Goal: Task Accomplishment & Management: Use online tool/utility

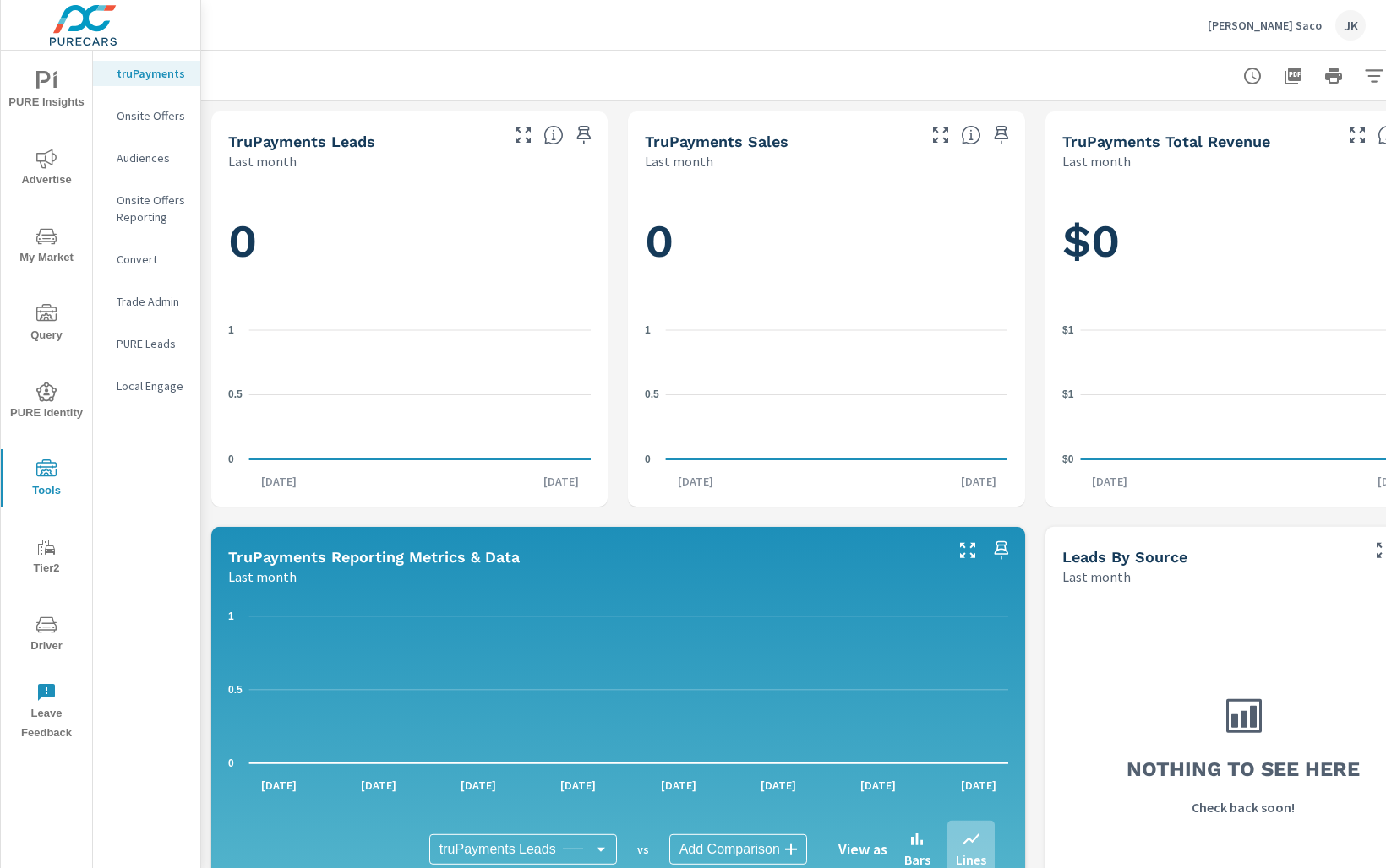
click at [163, 106] on div "Onsite Offers" at bounding box center [147, 116] width 108 height 25
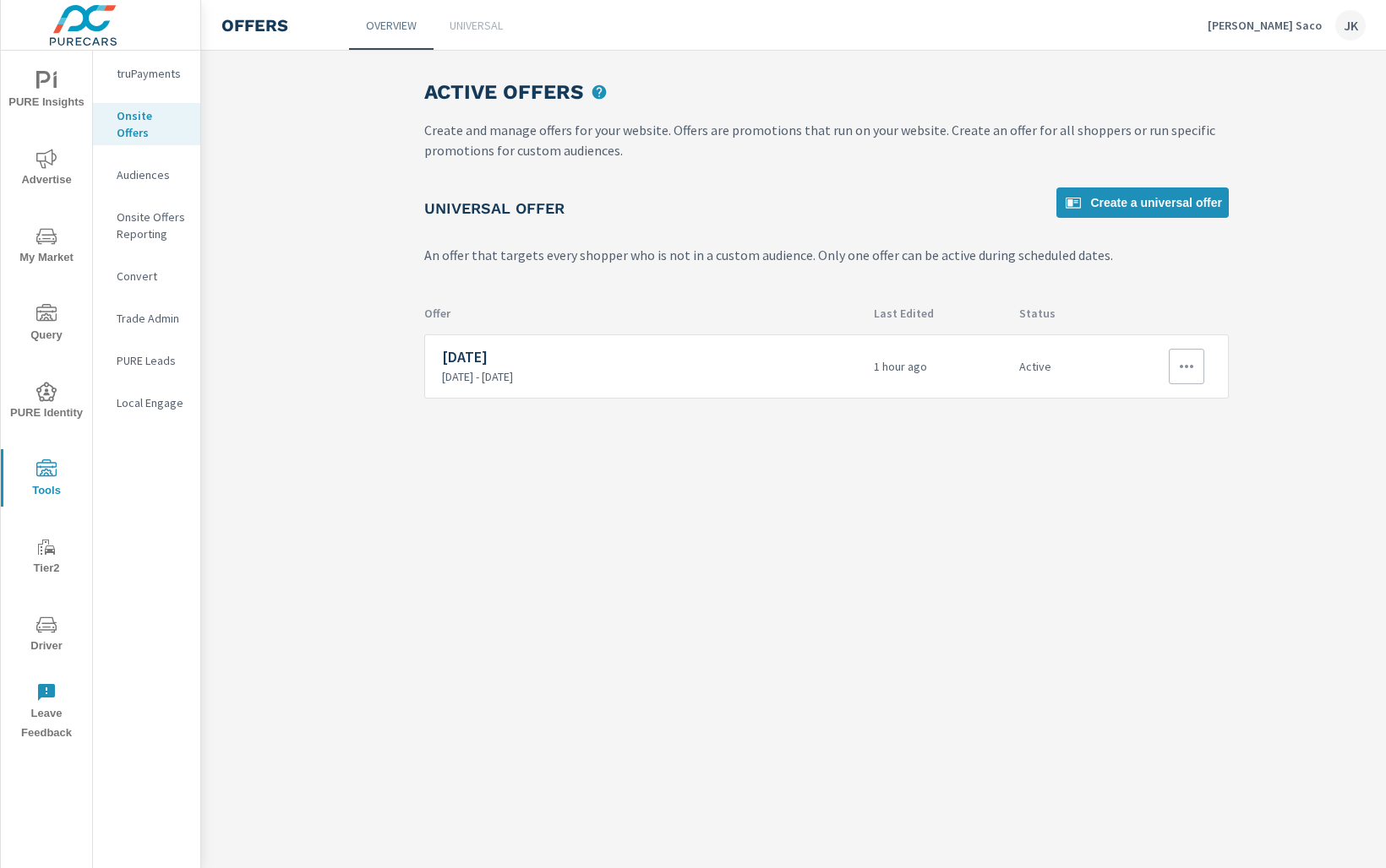
click at [1181, 367] on icon "button" at bounding box center [1186, 367] width 20 height 20
click at [1135, 417] on link "Edit" at bounding box center [1156, 404] width 94 height 41
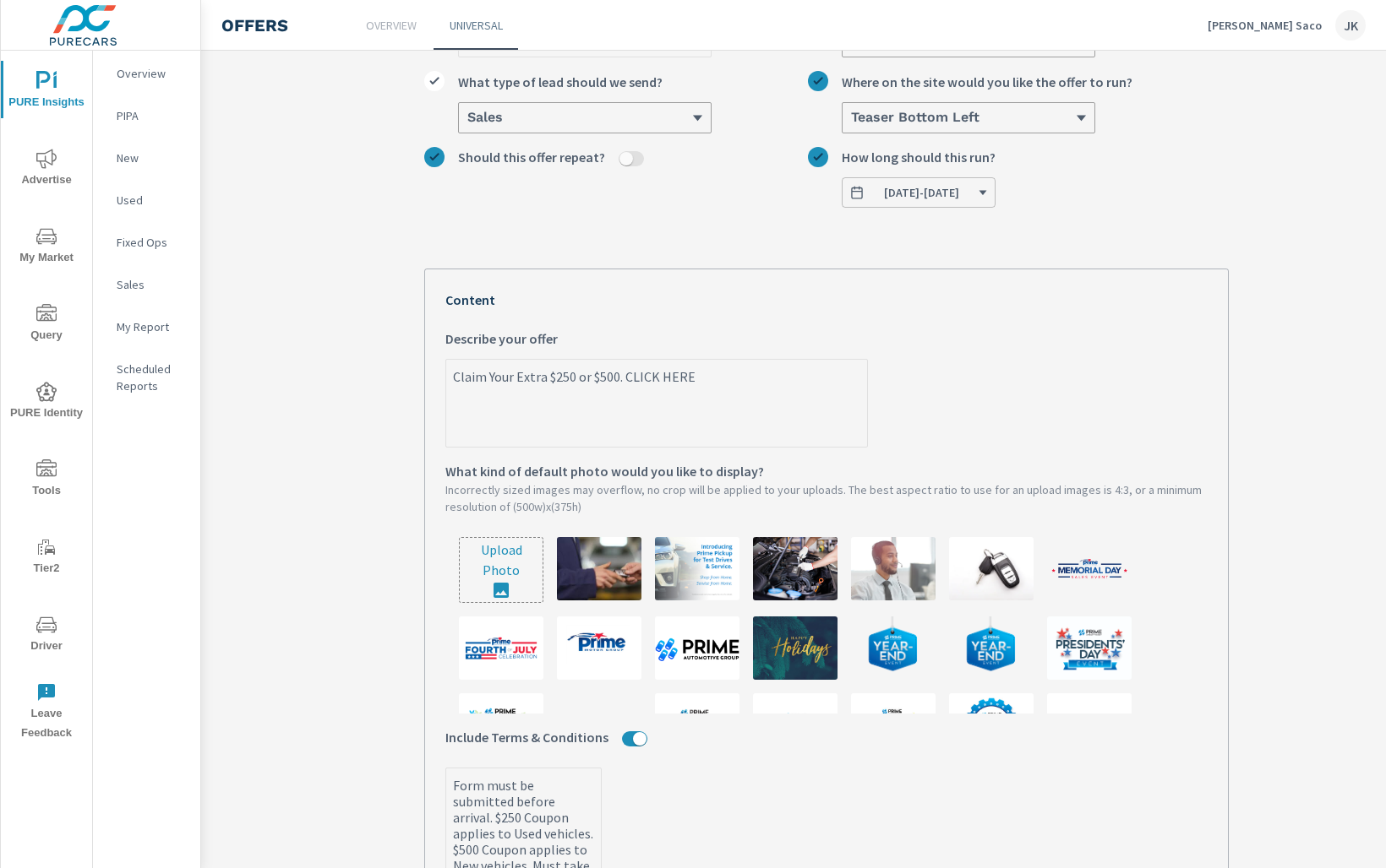
scroll to position [179, 0]
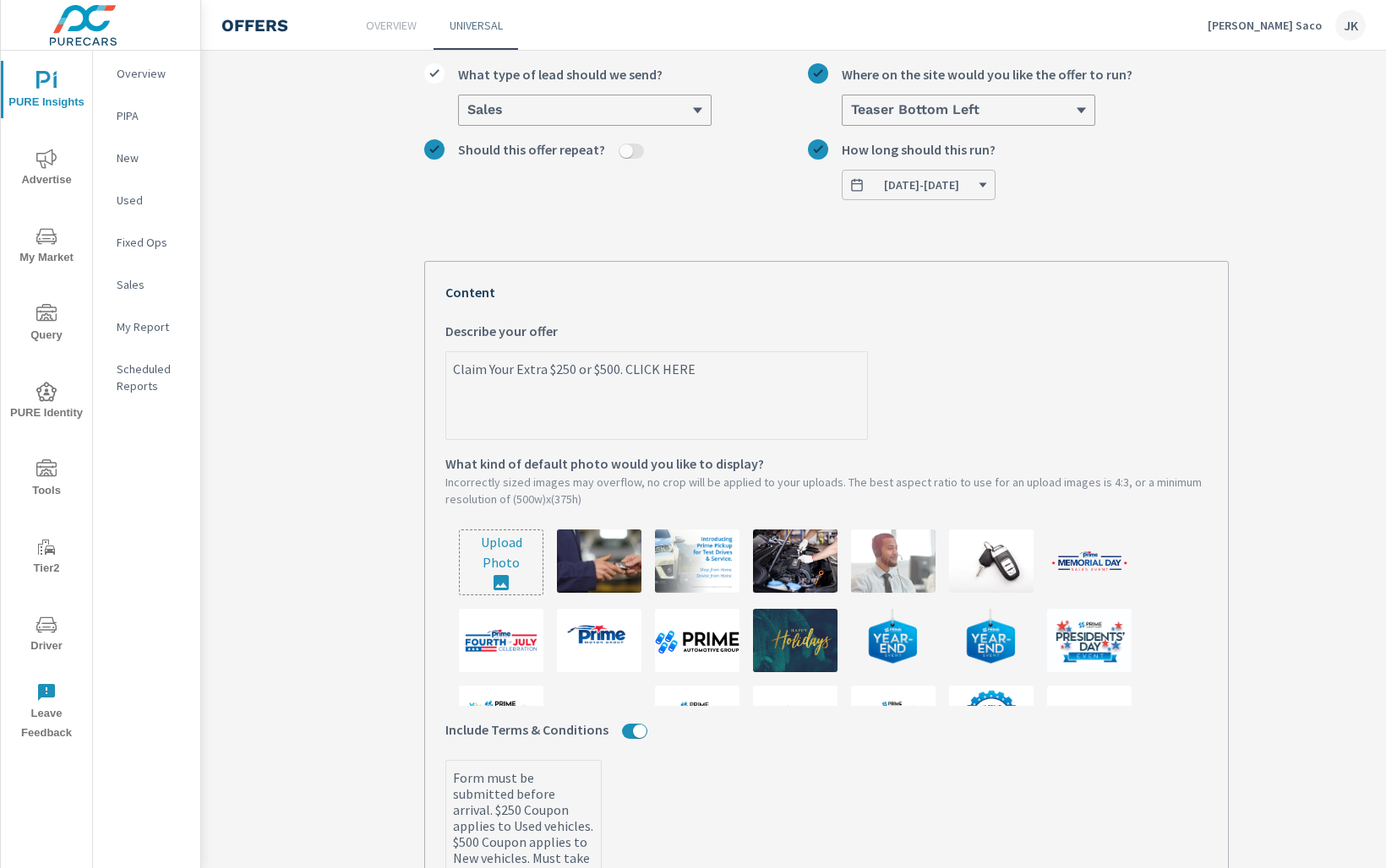
drag, startPoint x: 712, startPoint y: 368, endPoint x: 438, endPoint y: 361, distance: 274.1
click at [438, 361] on div "Your Offer Preview 1 of 2 Claim Your Extra $250 or $500. CLICK HERE Complete th…" at bounding box center [827, 713] width 805 height 905
type textarea "x"
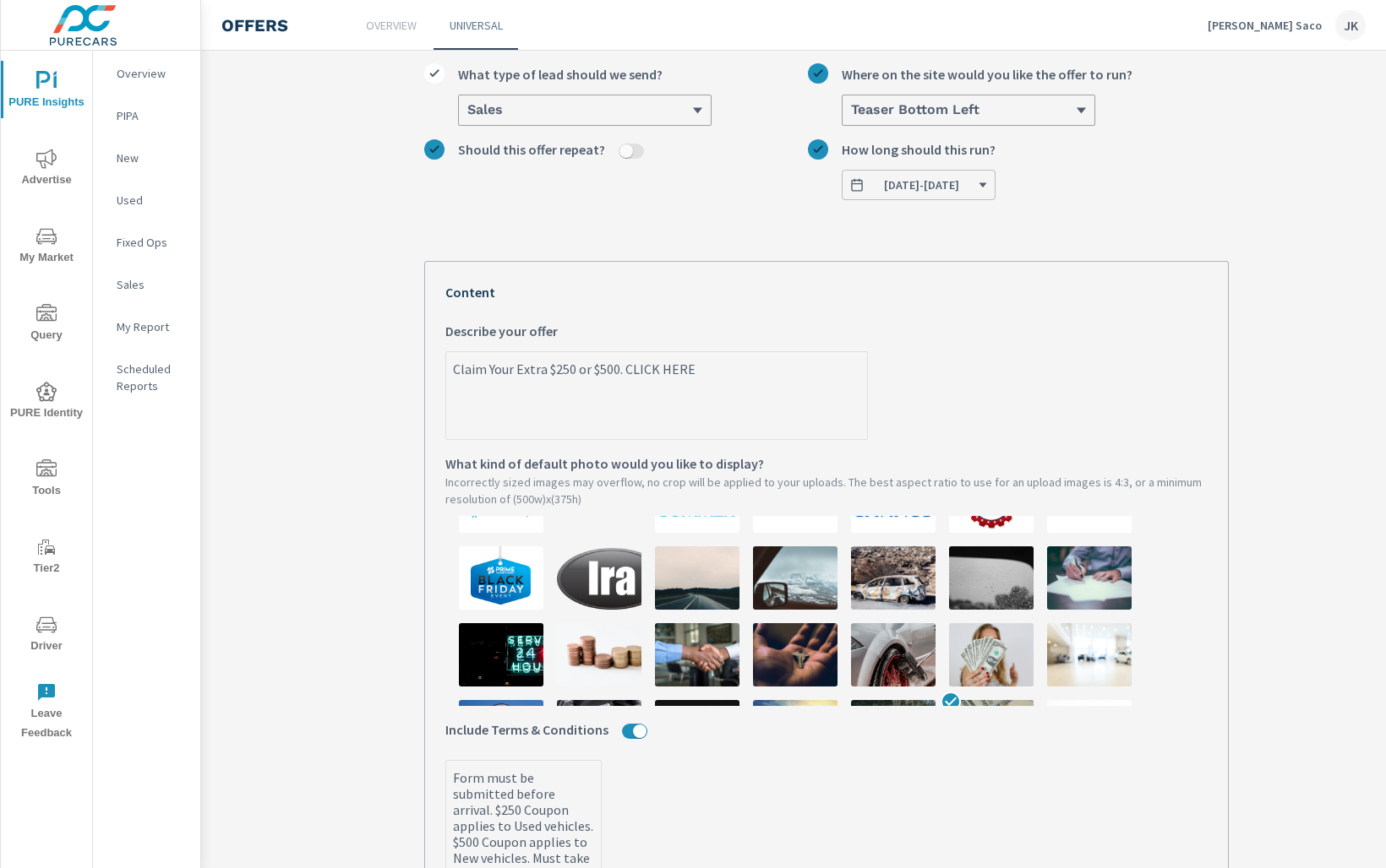
scroll to position [399, 0]
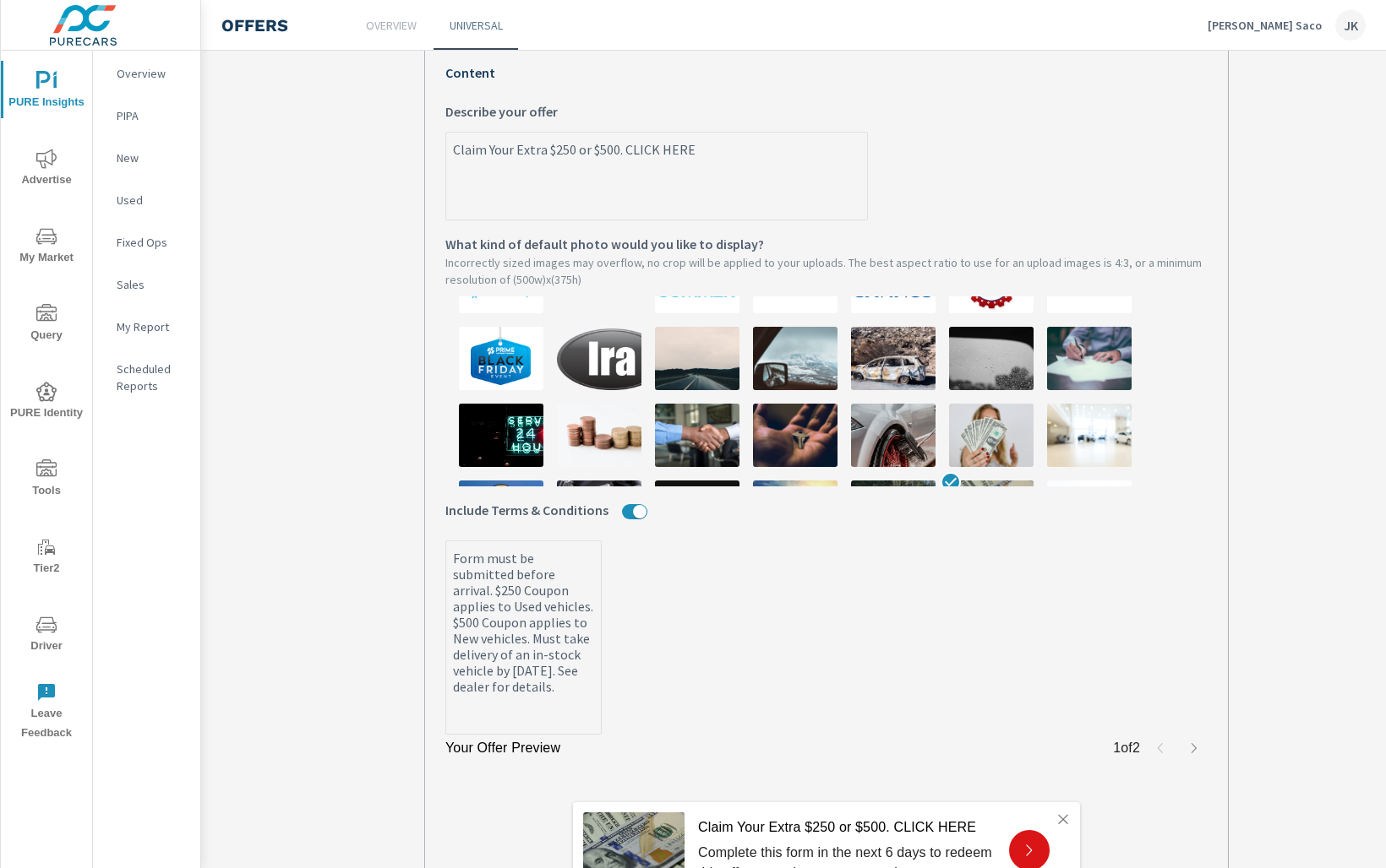
type textarea "x"
drag, startPoint x: 554, startPoint y: 710, endPoint x: 441, endPoint y: 552, distance: 194.2
click at [441, 552] on div "Your Offer Preview 1 of 2 Claim Your Extra $250 or $500. CLICK HERE Complete th…" at bounding box center [827, 494] width 805 height 905
type textarea "x"
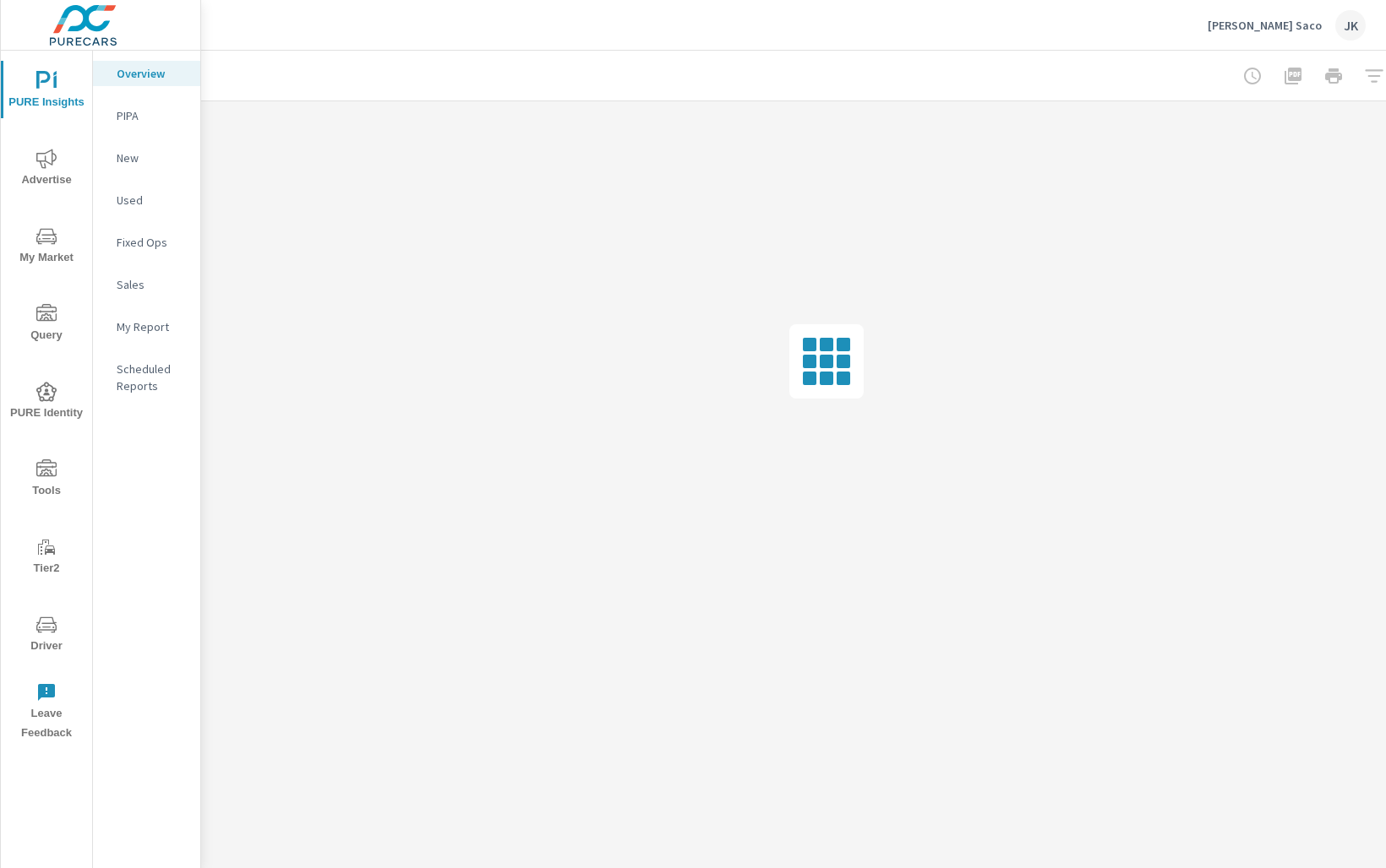
click at [39, 480] on span "Tools" at bounding box center [47, 480] width 81 height 41
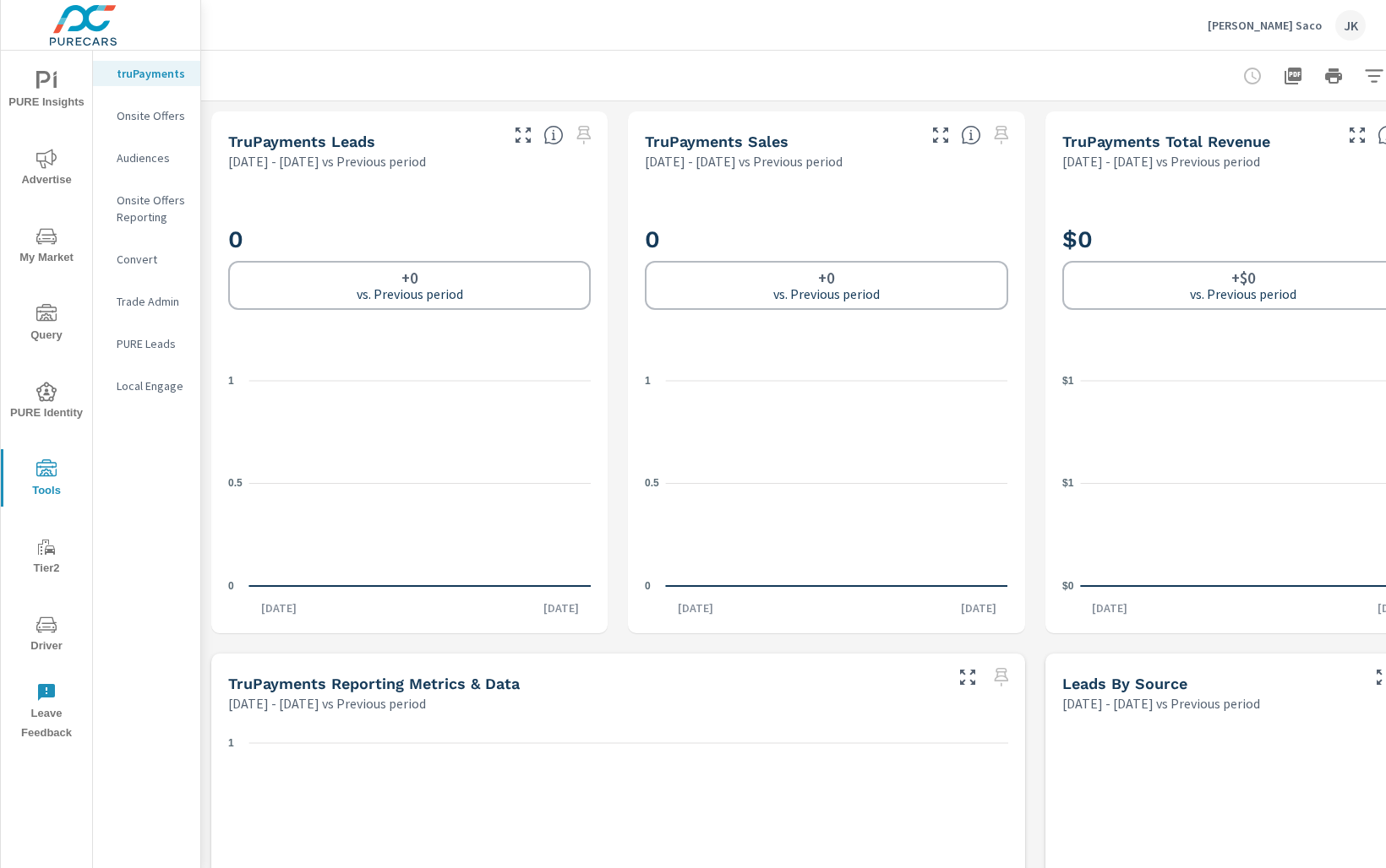
click at [160, 115] on p "Onsite Offers" at bounding box center [152, 116] width 70 height 17
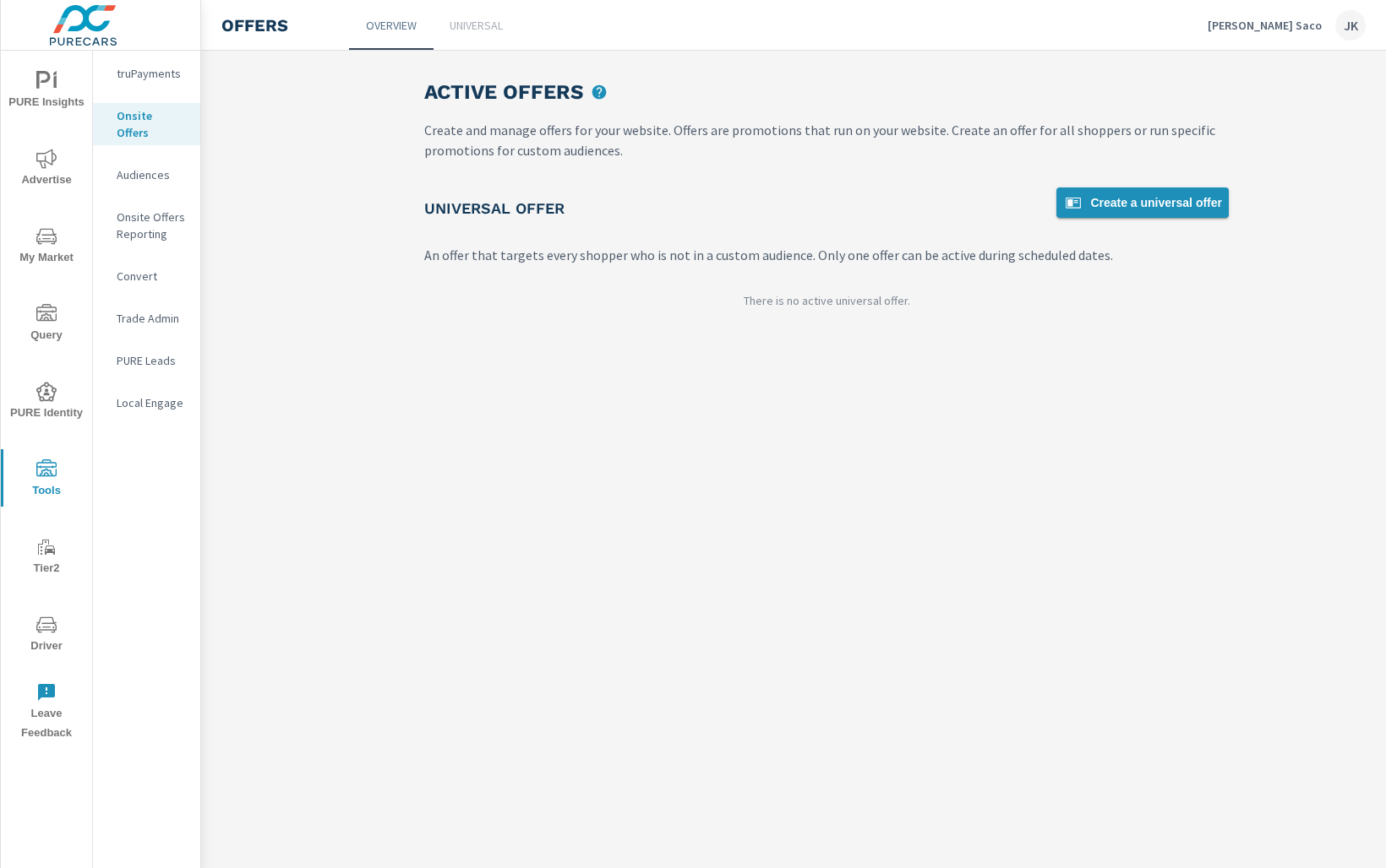
click at [1134, 194] on span "Create a universal offer" at bounding box center [1143, 202] width 159 height 20
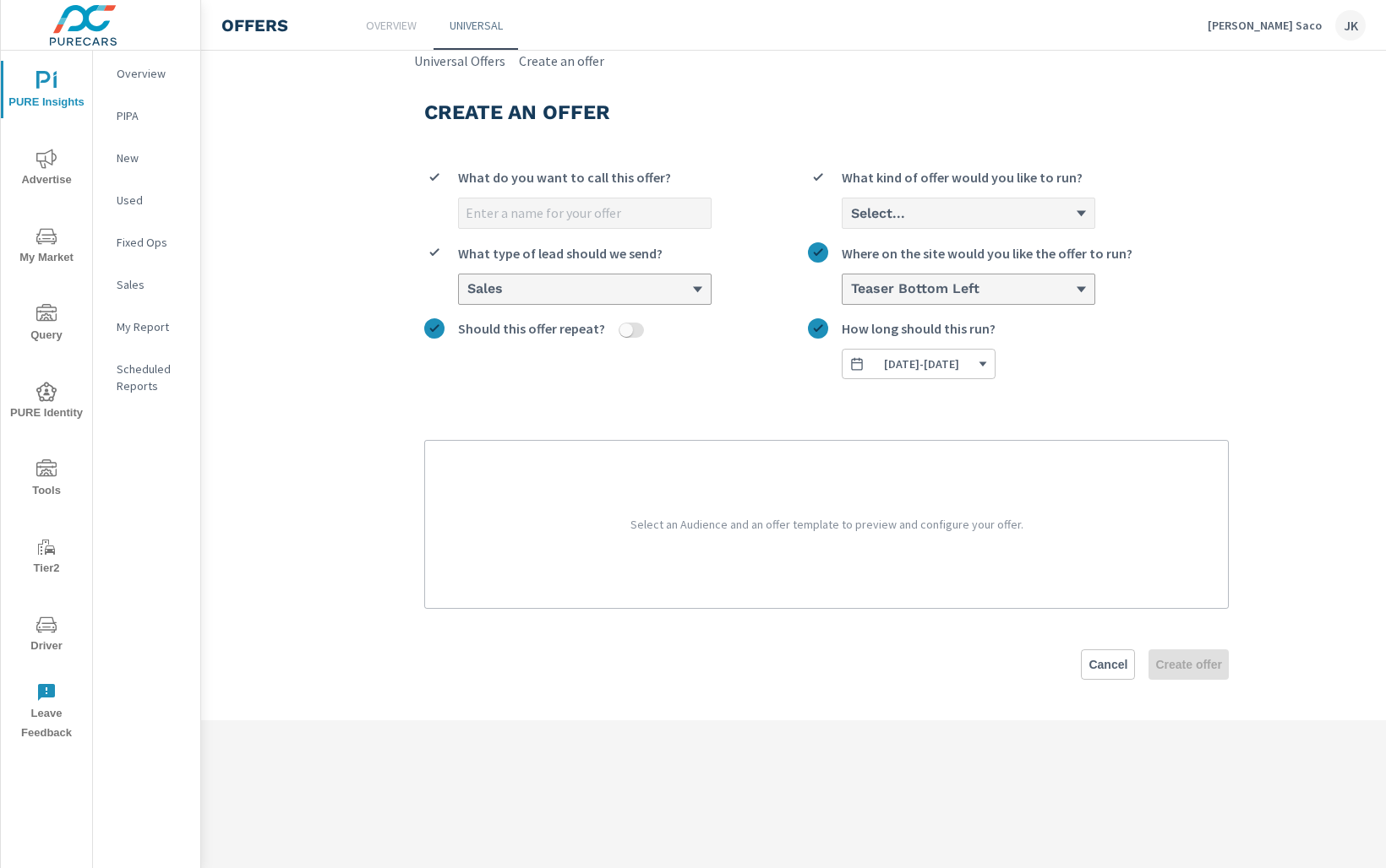
click at [612, 204] on input "What do you want to call this offer?" at bounding box center [585, 213] width 252 height 30
type input "[DATE]"
click at [934, 220] on div "Select..." at bounding box center [967, 213] width 252 height 30
click at [851, 220] on input "Select... What kind of offer would you like to run?" at bounding box center [850, 213] width 2 height 15
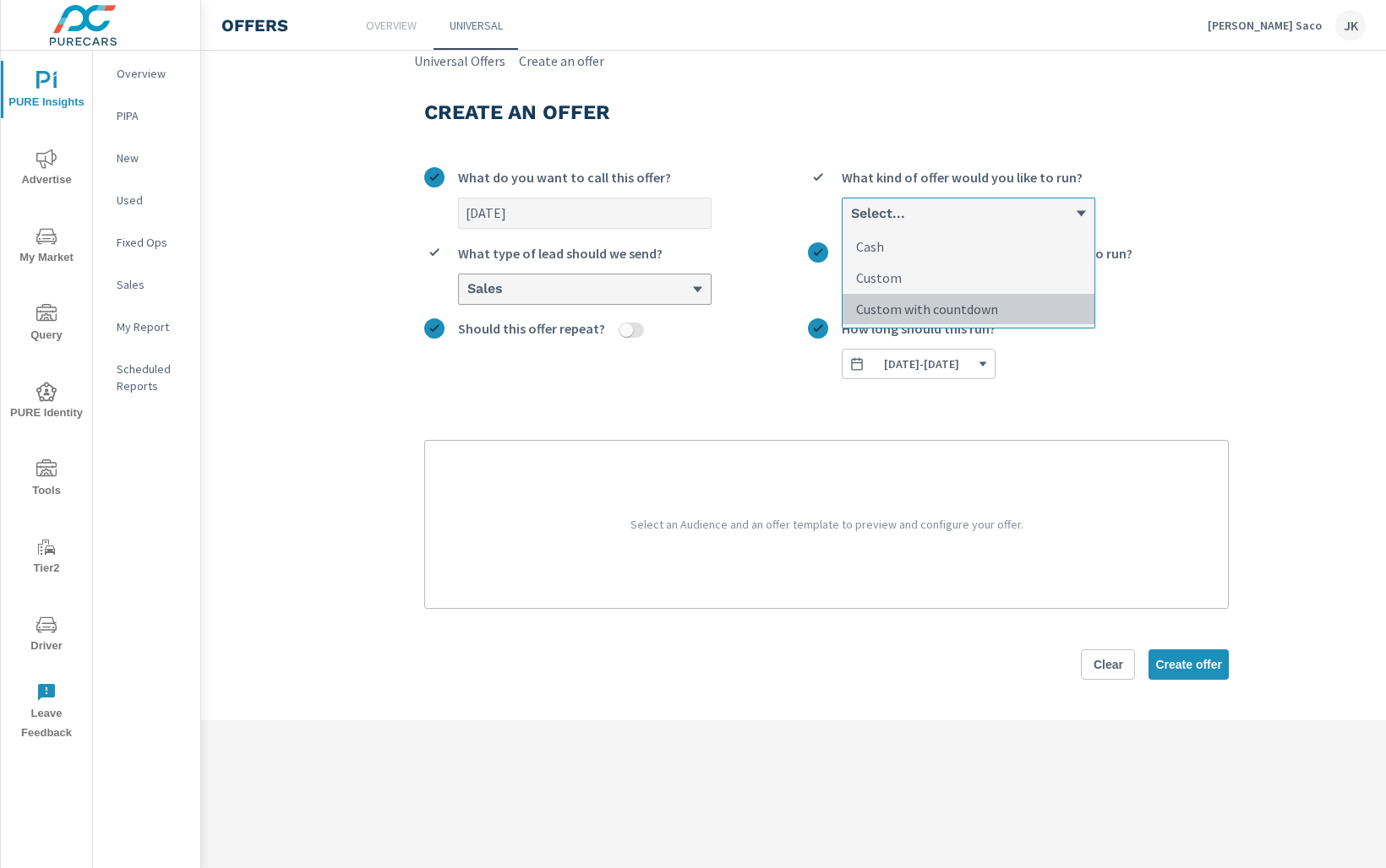
click at [931, 299] on p "Custom with countdown" at bounding box center [927, 309] width 142 height 20
click at [851, 221] on input "option Custom with countdown focused, 3 of 3. 3 results available. Use Up and D…" at bounding box center [850, 213] width 2 height 15
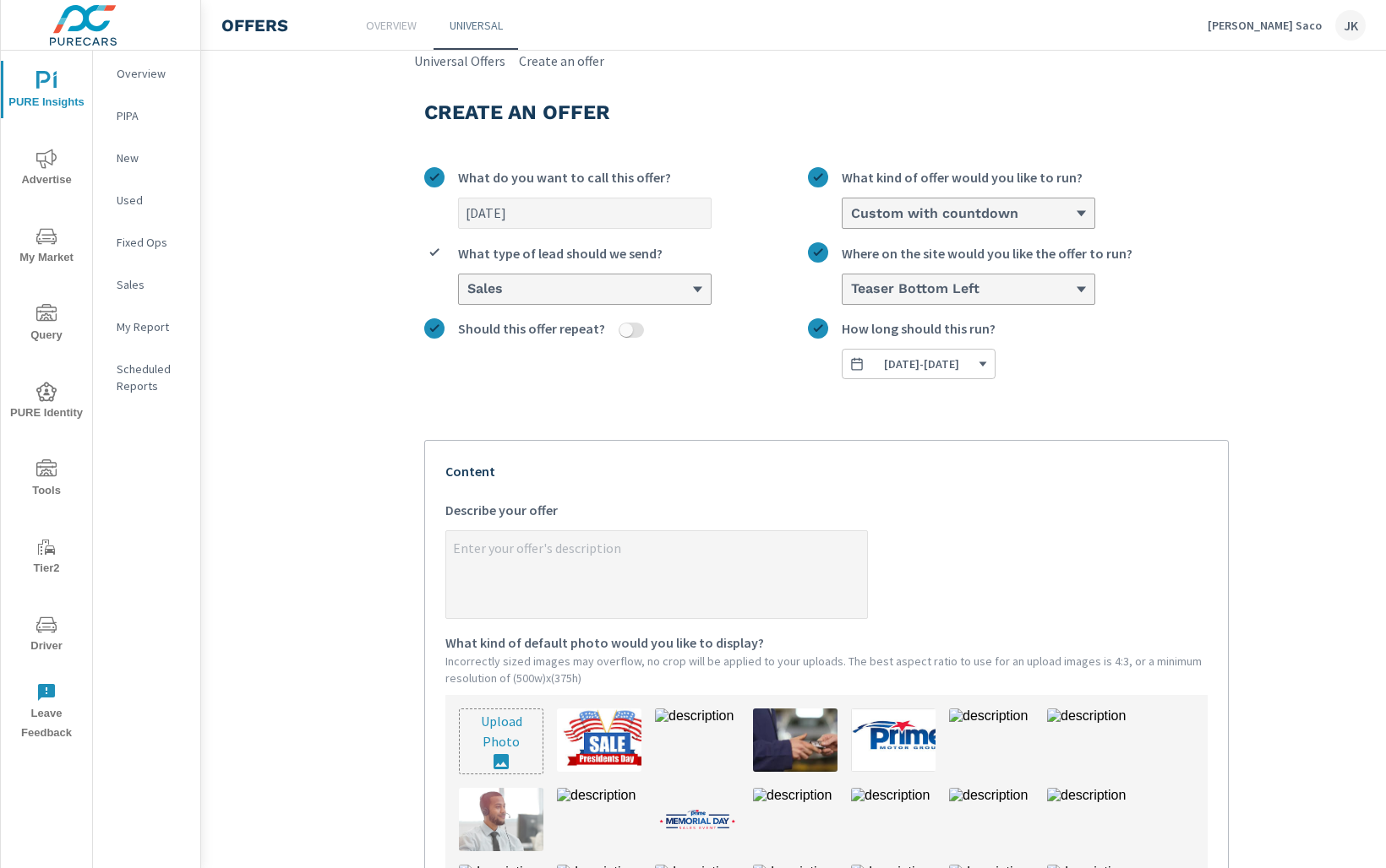
scroll to position [78, 0]
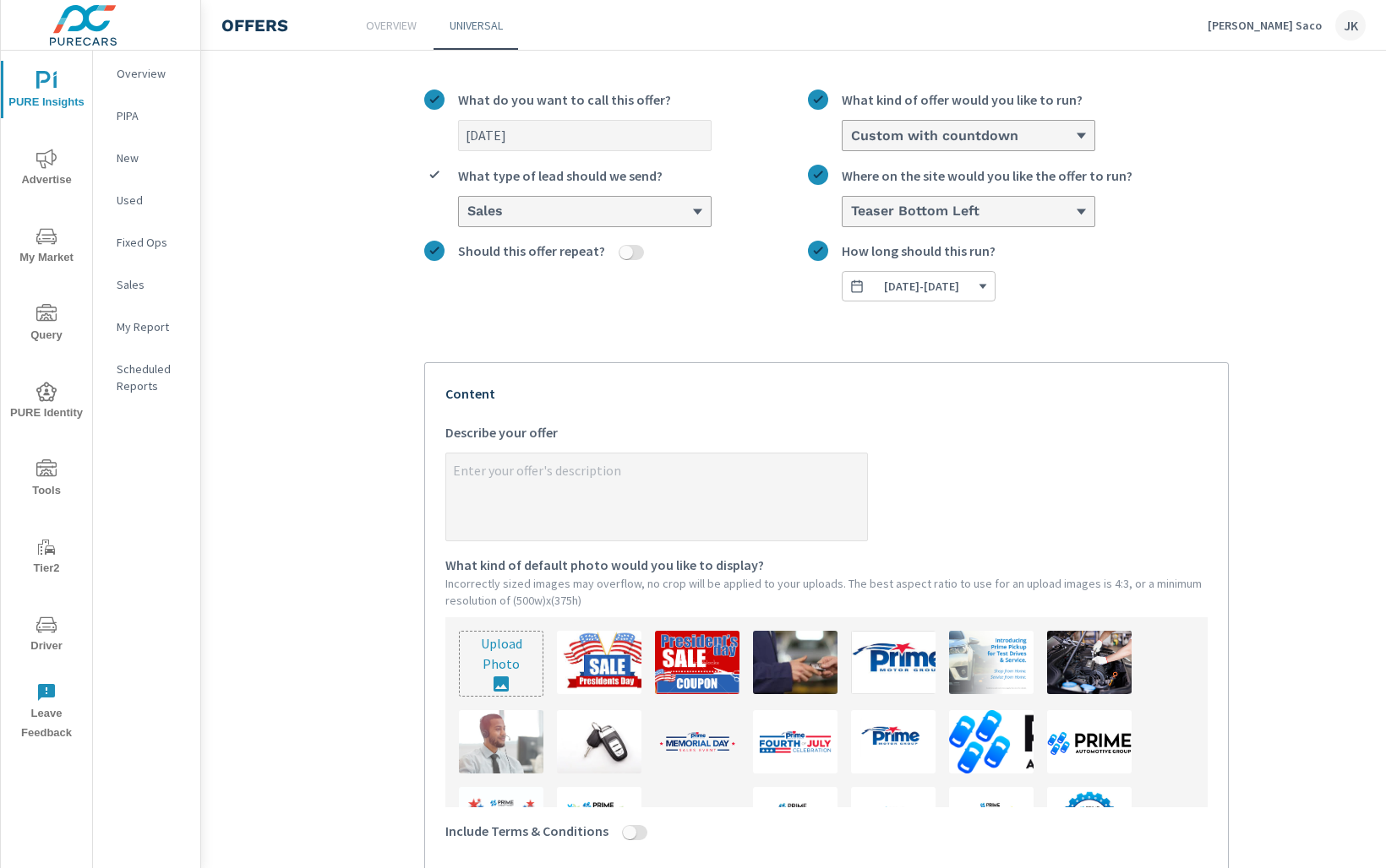
type textarea "x"
click at [597, 481] on textarea "x Describe your offer" at bounding box center [657, 499] width 421 height 85
paste textarea "Claim Your Extra $250 or $500. CLICK HERE"
type textarea "Claim Your Extra $250 or $500. CLICK HERE"
type textarea "x"
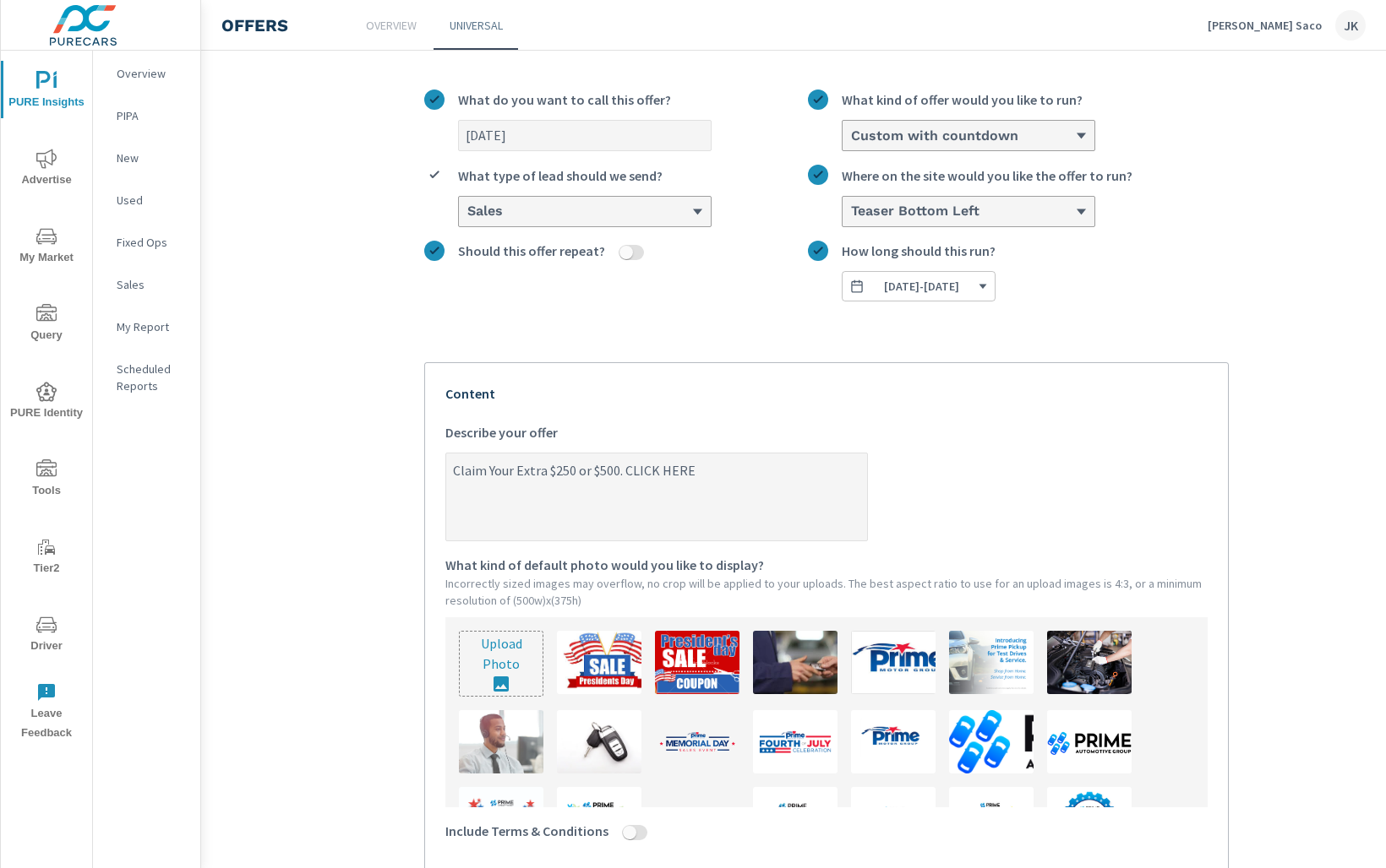
type textarea "Claim Your Extra $250 or $500. CLICK HERE!"
type textarea "x"
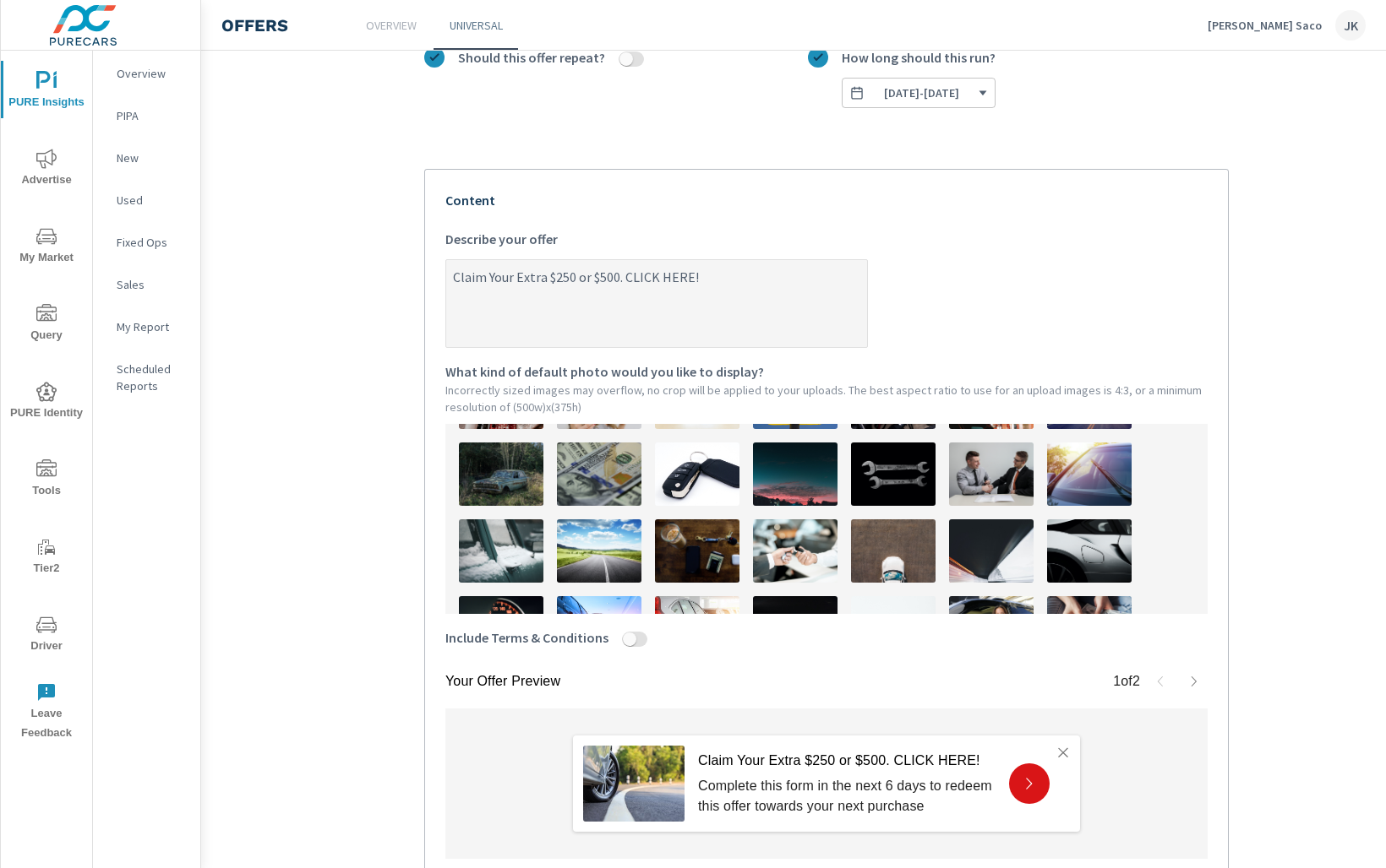
scroll to position [442, 0]
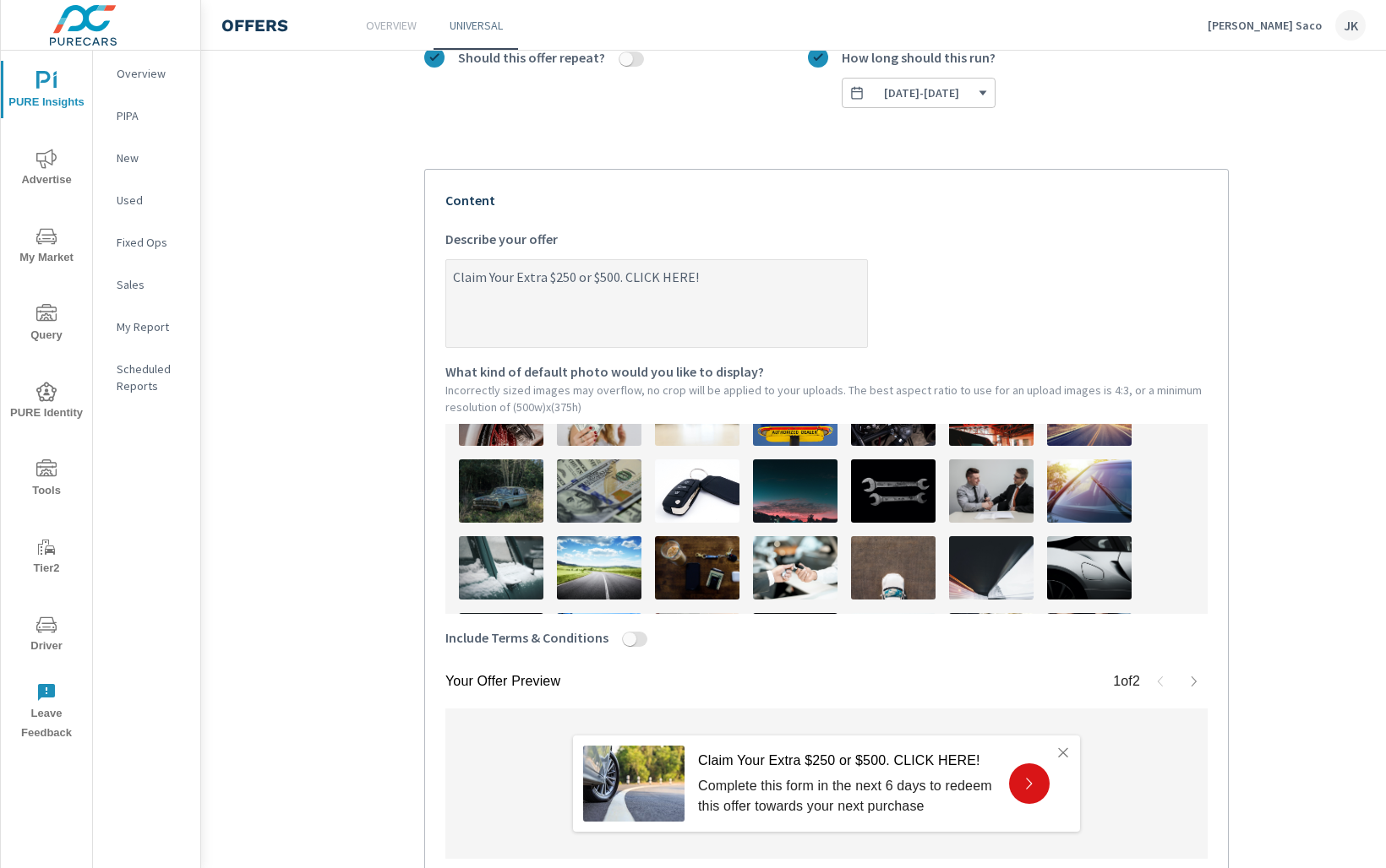
type textarea "Claim Your Extra $250 or $500. CLICK HERE!"
click at [603, 480] on img at bounding box center [599, 491] width 85 height 64
type textarea "x"
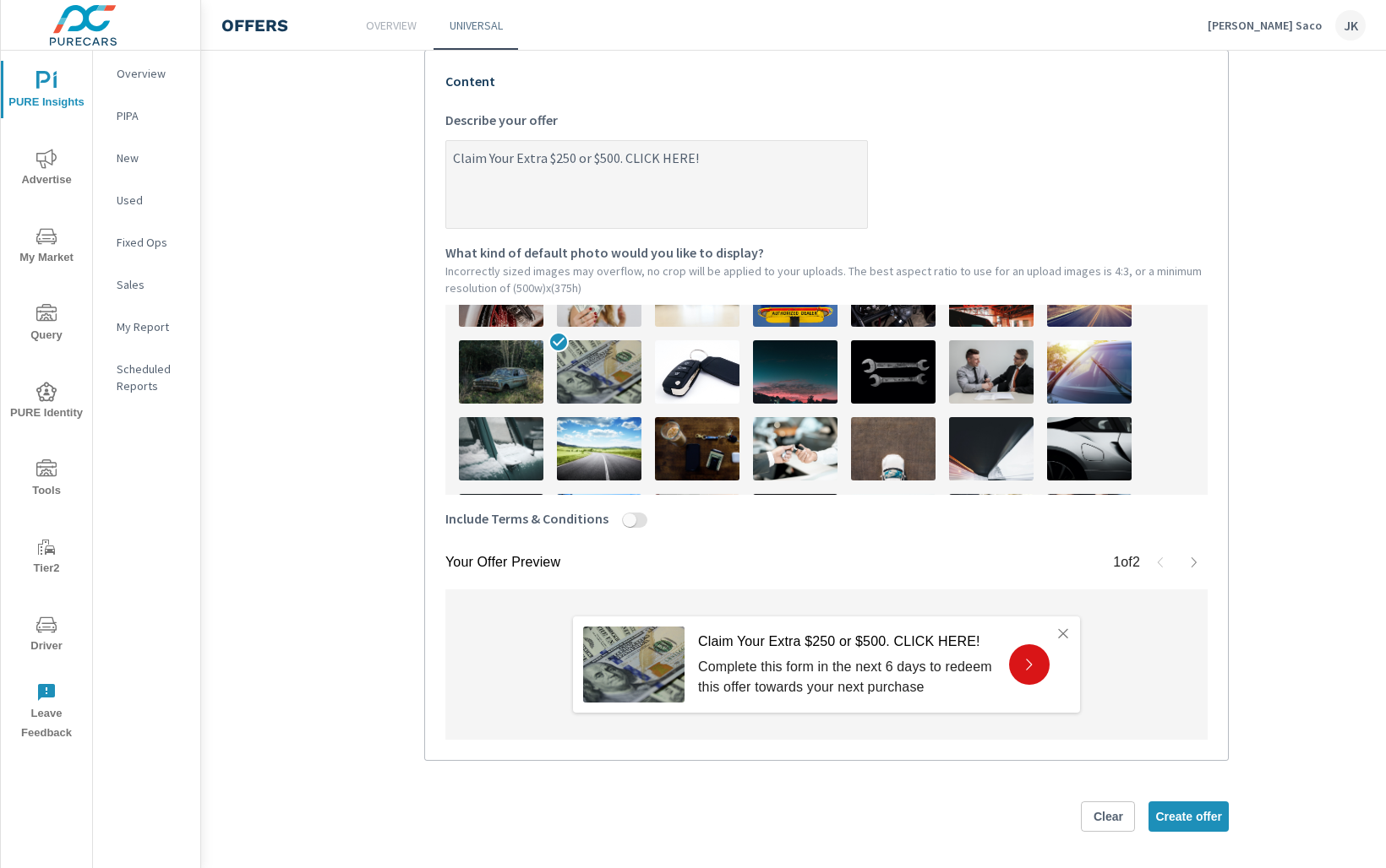
click at [635, 515] on input "Include Terms & Conditions" at bounding box center [629, 520] width 41 height 15
checkbox input "true"
type textarea "x"
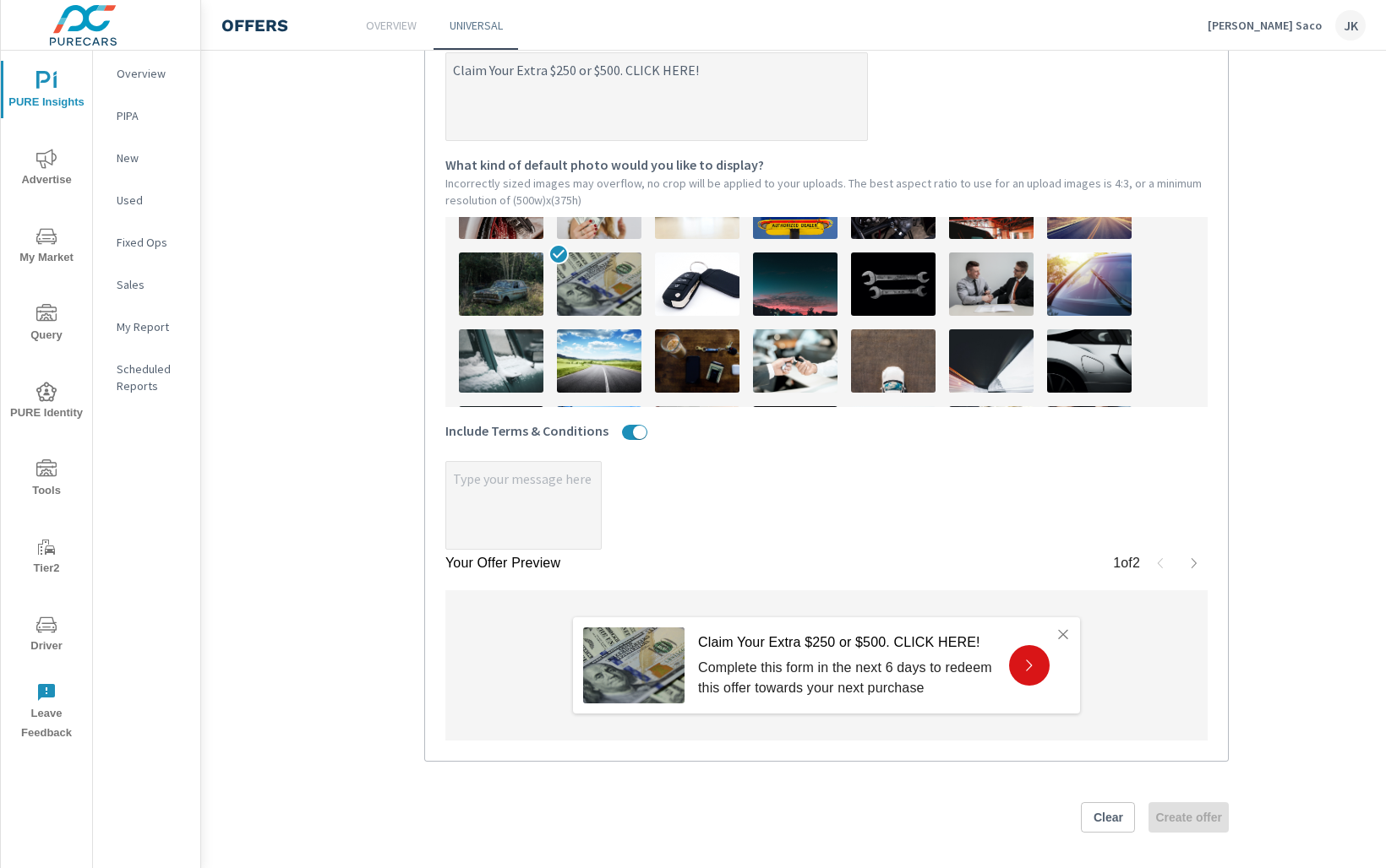
type textarea "x"
click at [541, 515] on textarea "x" at bounding box center [524, 507] width 155 height 85
paste textarea "Form must be submitted before arrival. $250 Coupon applies to Used vehicles. $5…"
type textarea "x"
type textarea "Form must be submitted before arrival. $250 Coupon applies to Used vehicles. $5…"
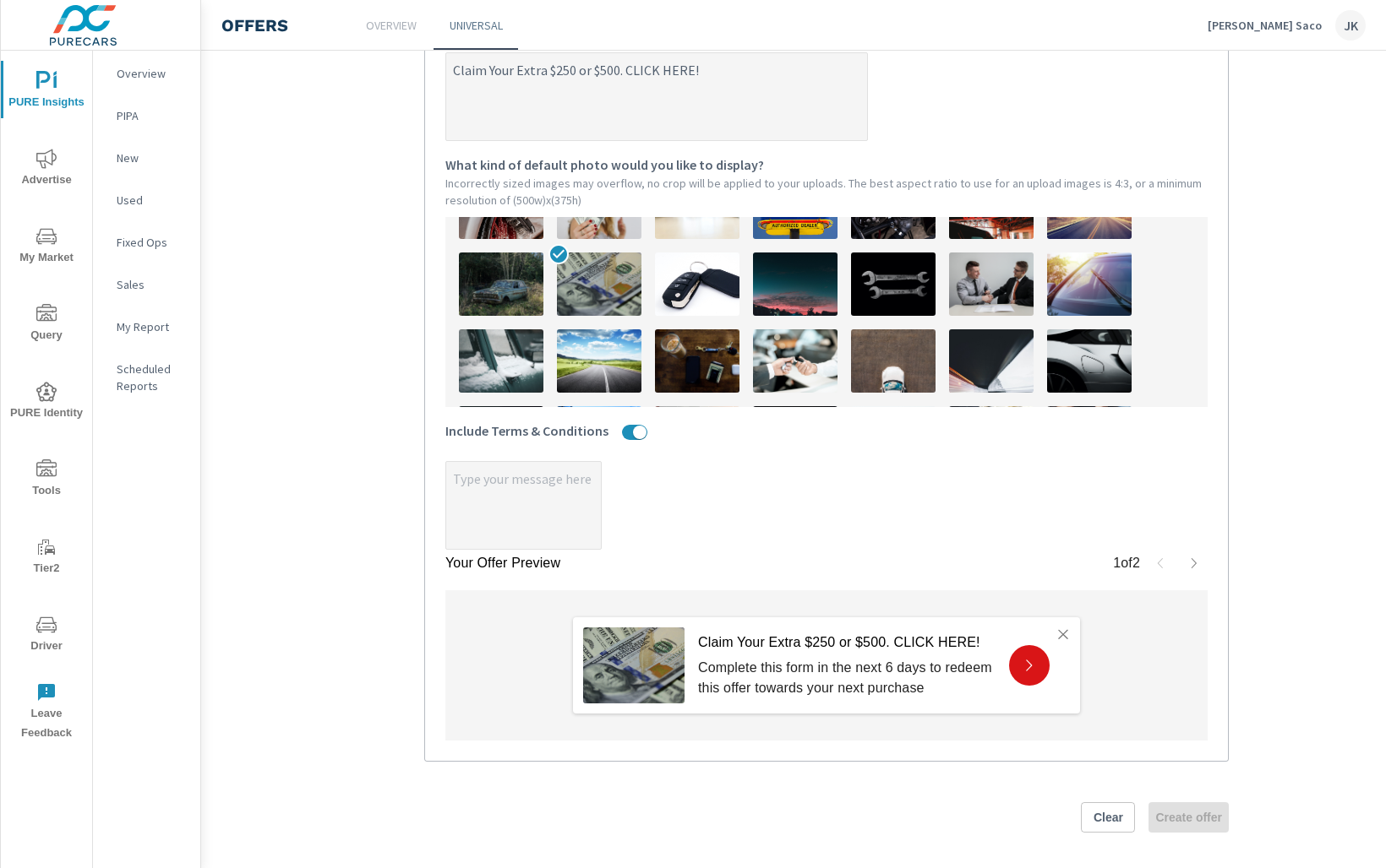
type textarea "x"
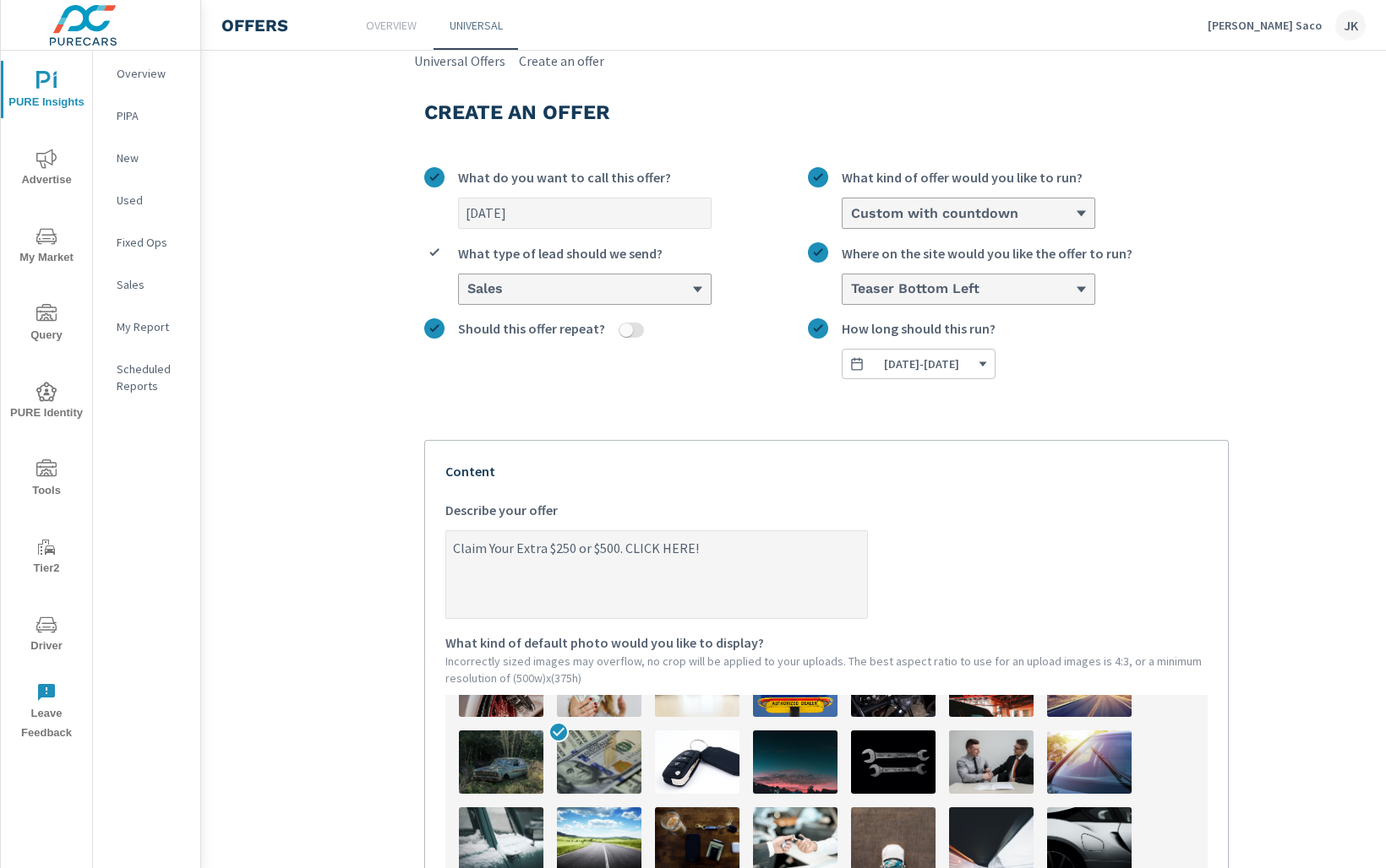
scroll to position [583, 0]
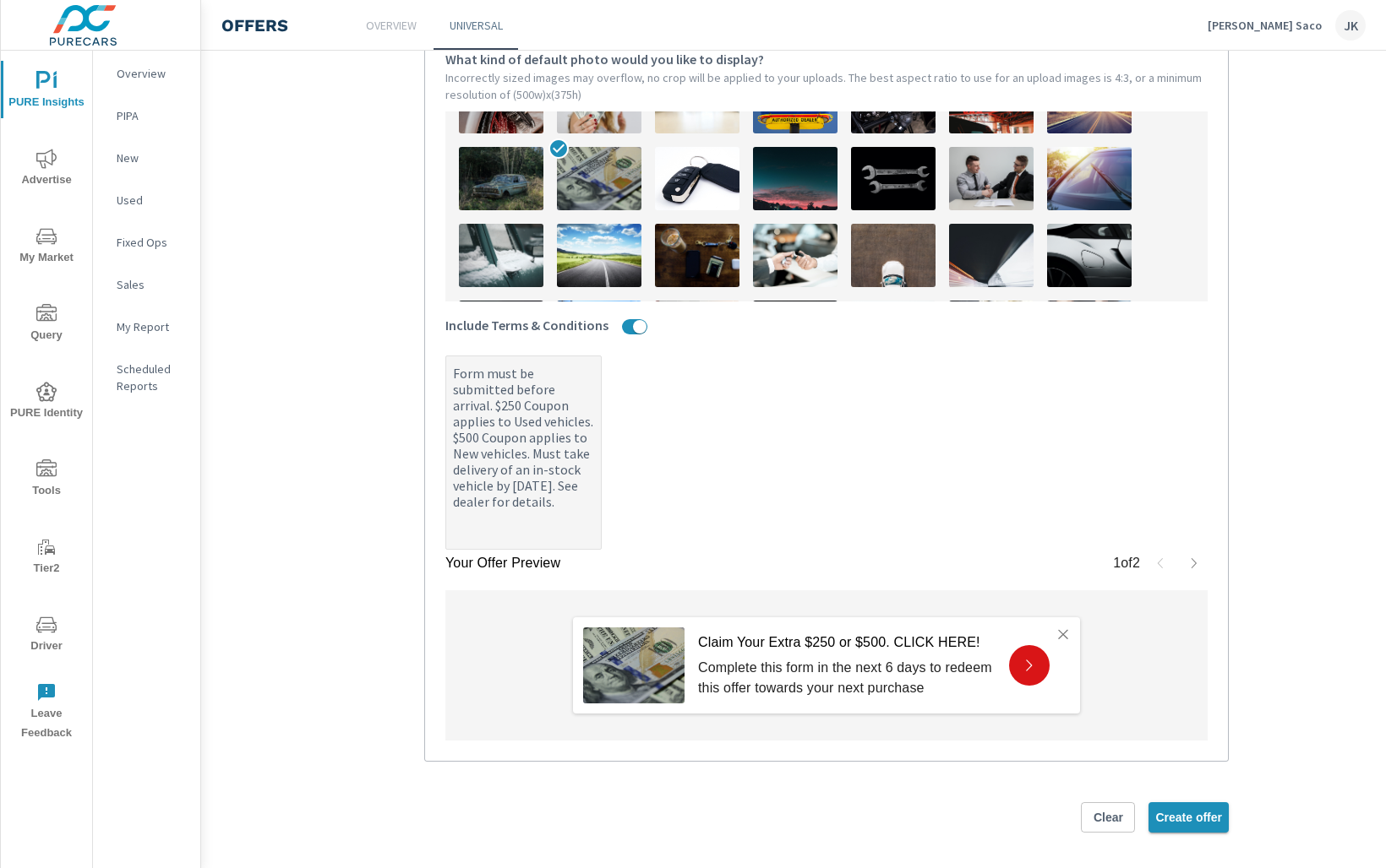
type textarea "Form must be submitted before arrival. $250 Coupon applies to Used vehicles. $5…"
type textarea "x"
click at [1199, 813] on span "Create offer" at bounding box center [1189, 818] width 67 height 15
type textarea "x"
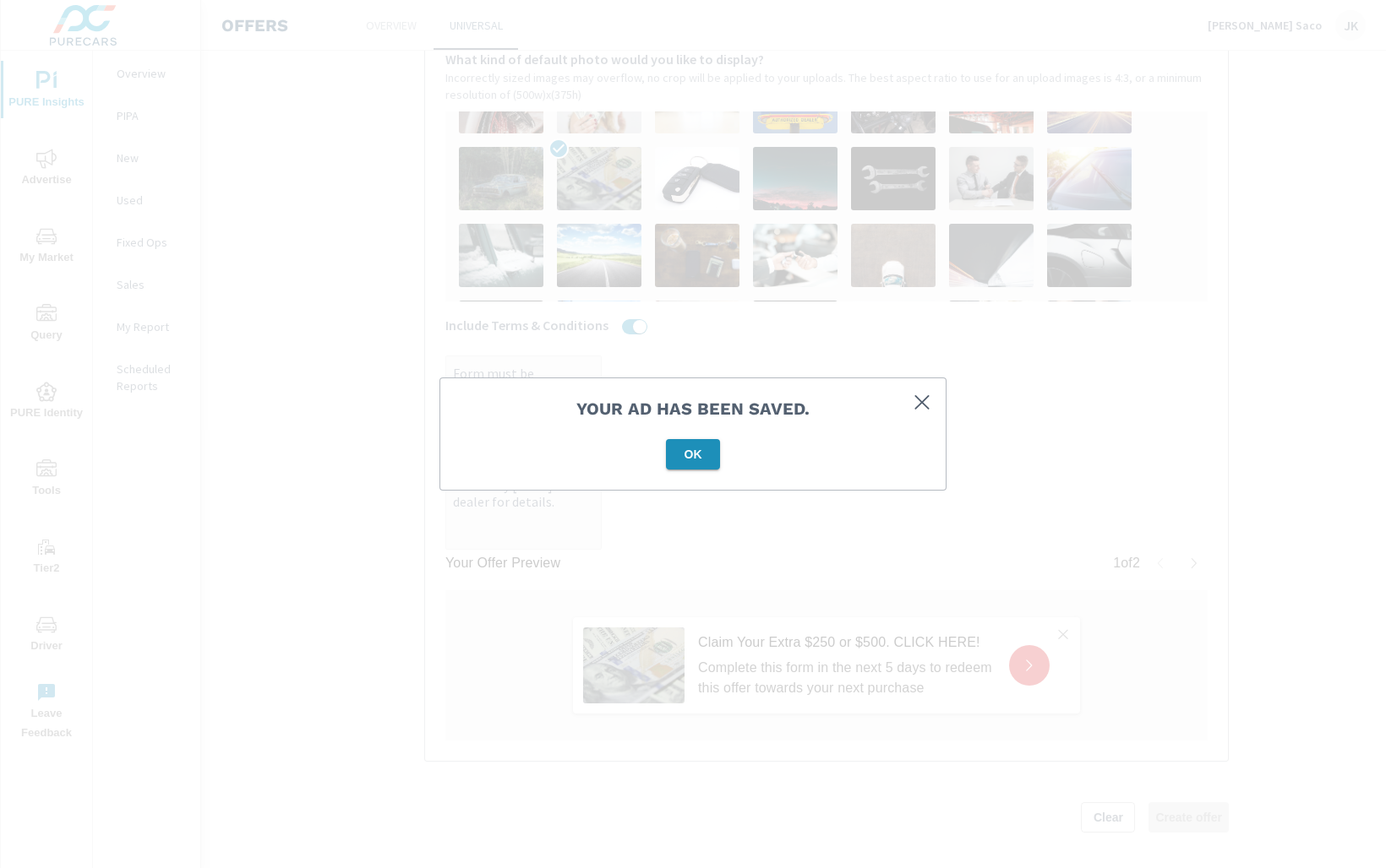
click at [690, 462] on span "OK" at bounding box center [693, 455] width 41 height 15
